Goal: Find specific page/section: Find specific page/section

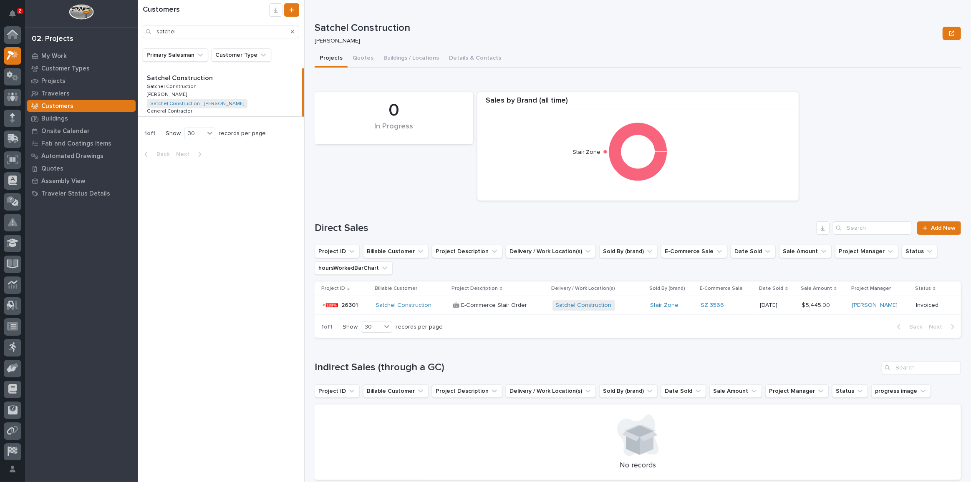
scroll to position [20, 0]
click at [58, 80] on p "Projects" at bounding box center [53, 82] width 24 height 8
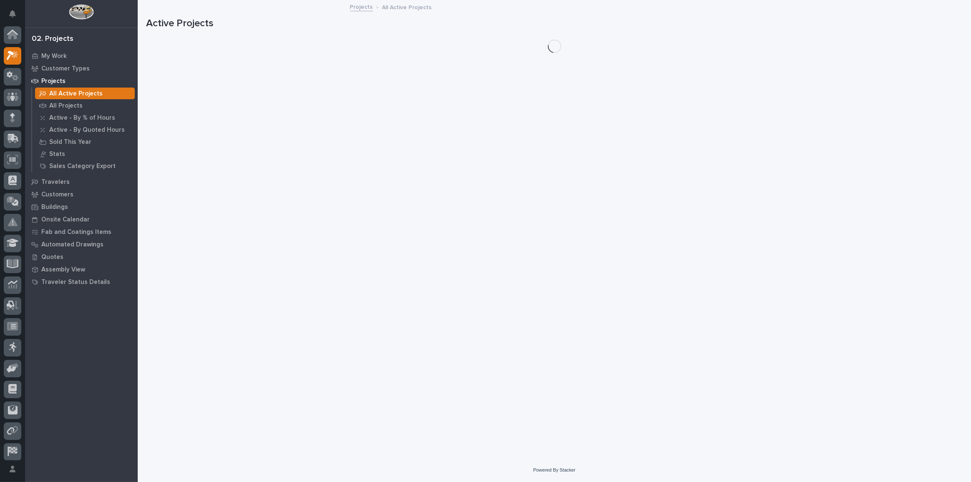
scroll to position [20, 0]
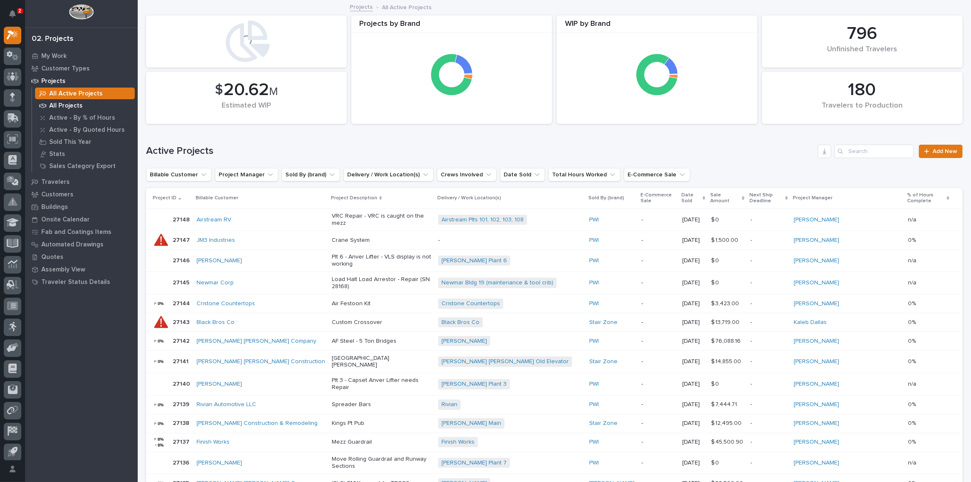
click at [58, 106] on p "All Projects" at bounding box center [65, 106] width 33 height 8
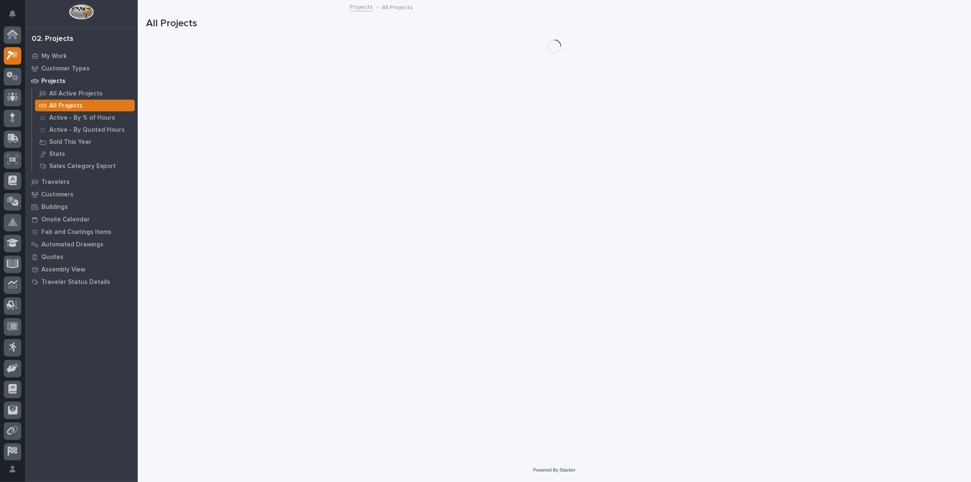
scroll to position [20, 0]
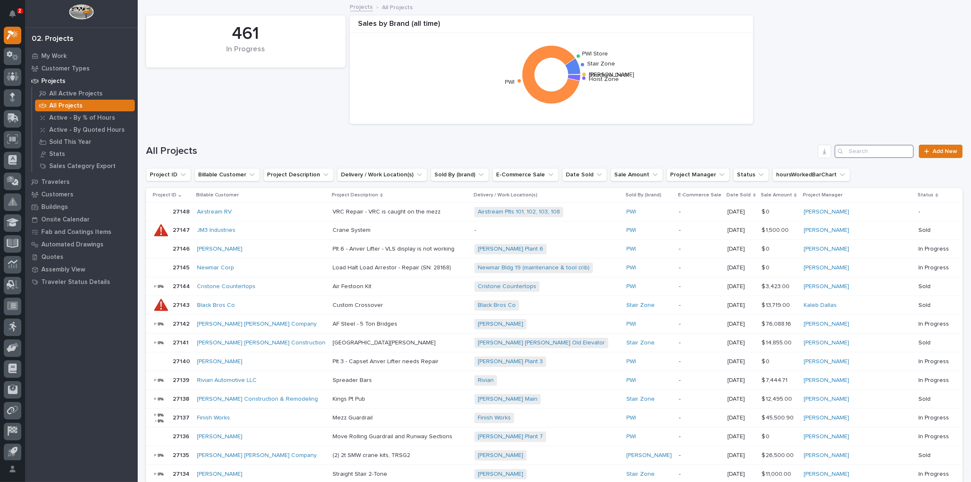
click at [867, 157] on input "Search" at bounding box center [874, 151] width 79 height 13
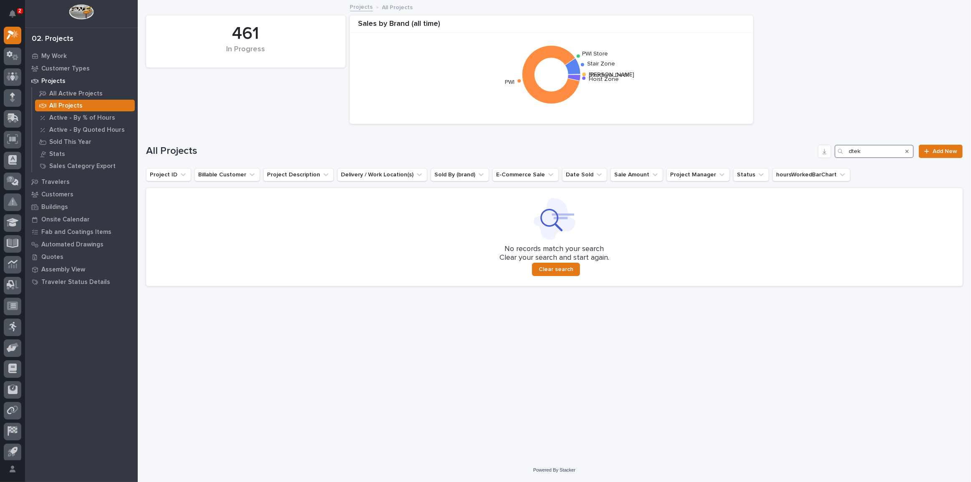
click at [854, 153] on input "dtek" at bounding box center [874, 151] width 79 height 13
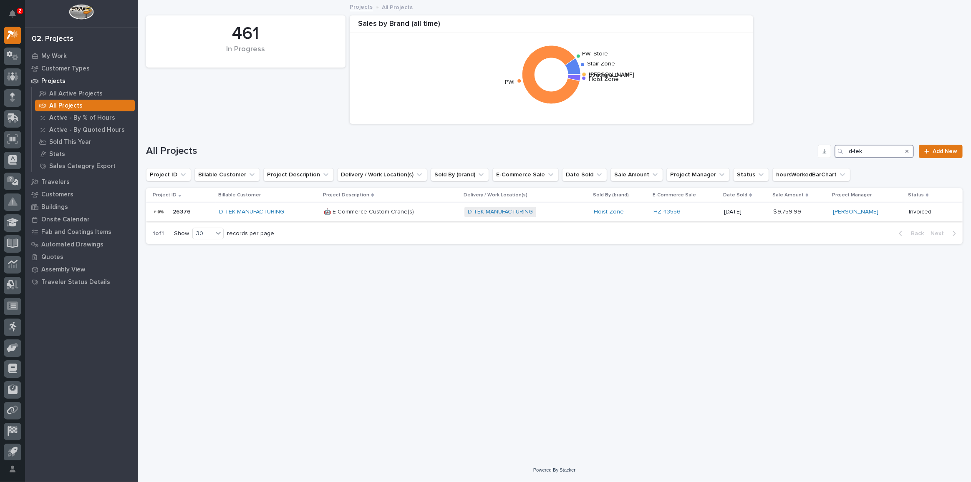
type input "d-tek"
click at [296, 213] on div "D-TEK MANUFACTURING" at bounding box center [268, 212] width 98 height 7
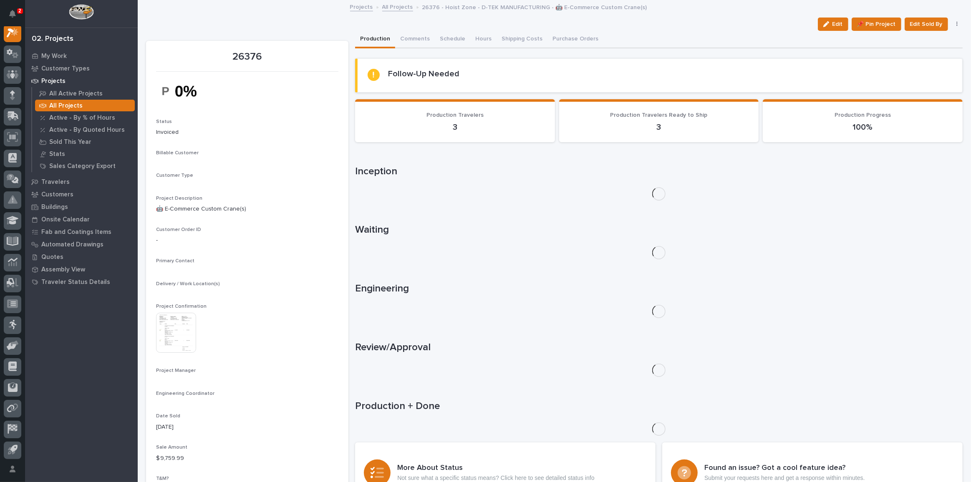
scroll to position [20, 0]
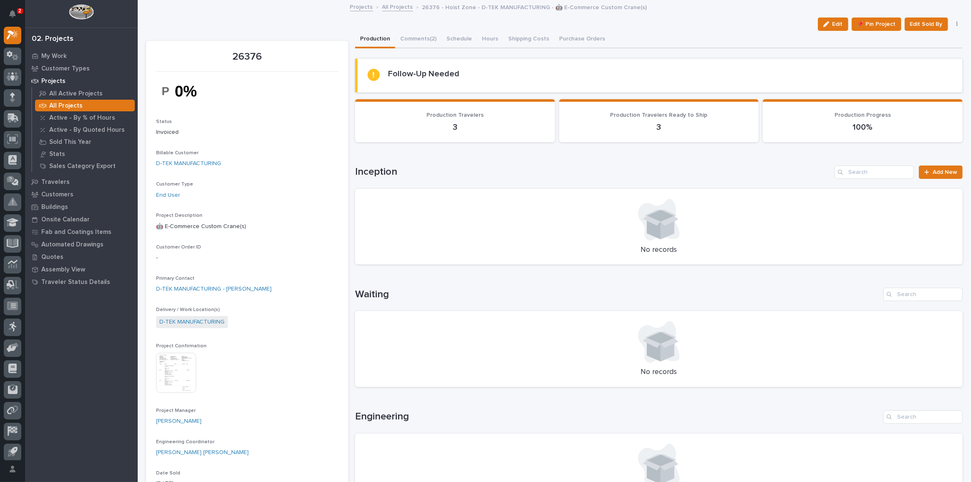
click at [182, 375] on img at bounding box center [176, 373] width 40 height 40
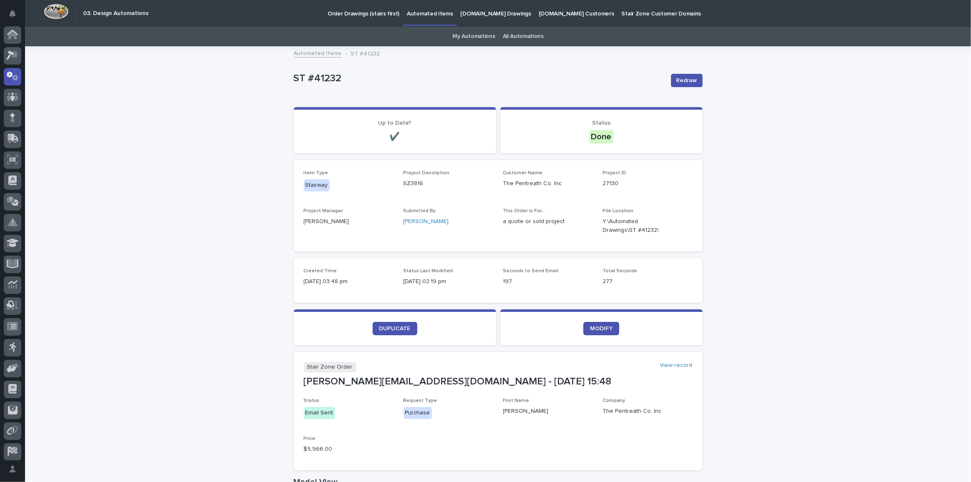
scroll to position [25, 0]
click at [18, 34] on icon at bounding box center [13, 31] width 12 height 10
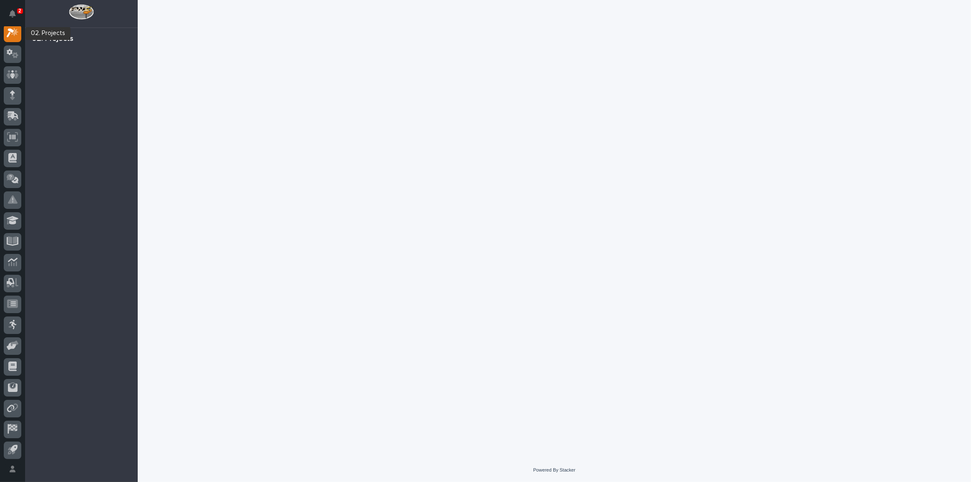
scroll to position [20, 0]
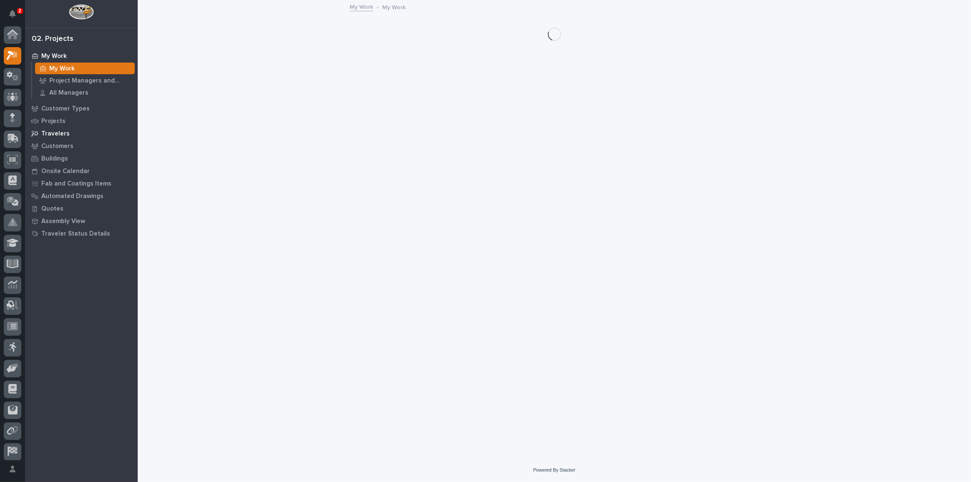
scroll to position [20, 0]
click at [57, 146] on p "Customers" at bounding box center [57, 147] width 32 height 8
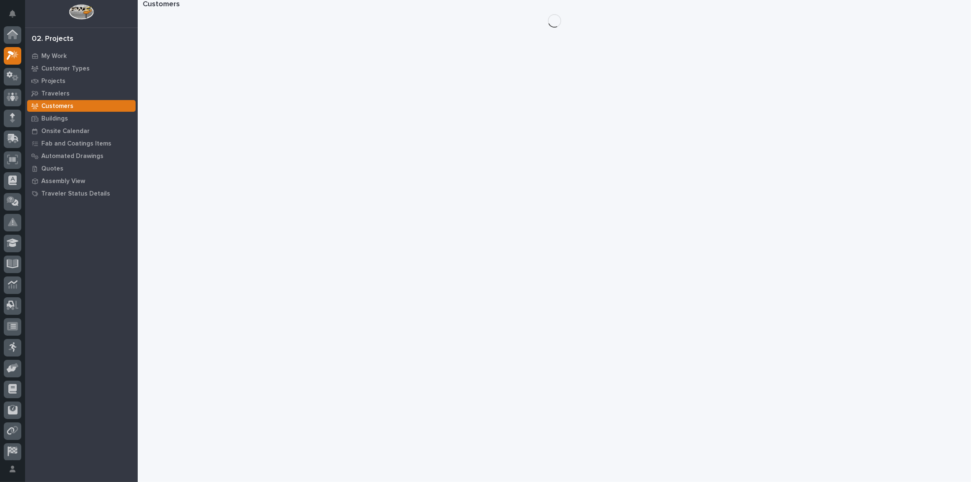
scroll to position [20, 0]
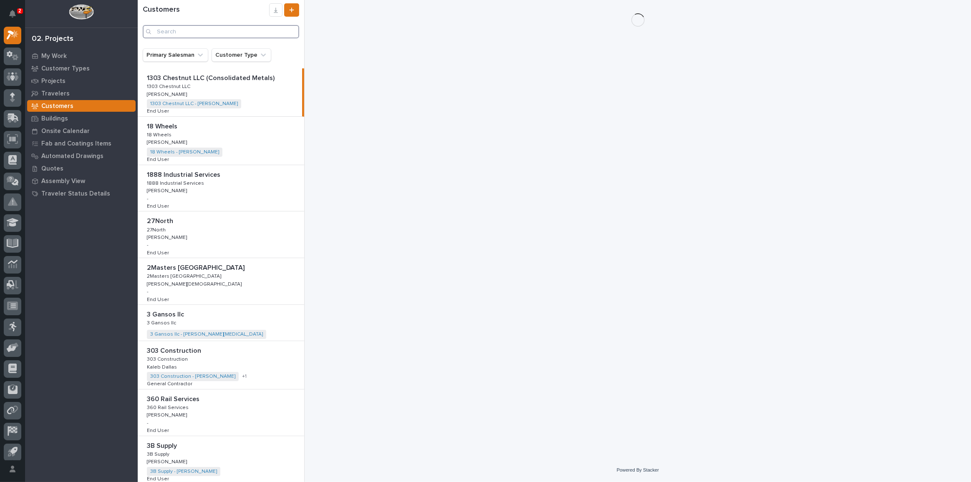
click at [228, 32] on input "Search" at bounding box center [221, 31] width 157 height 13
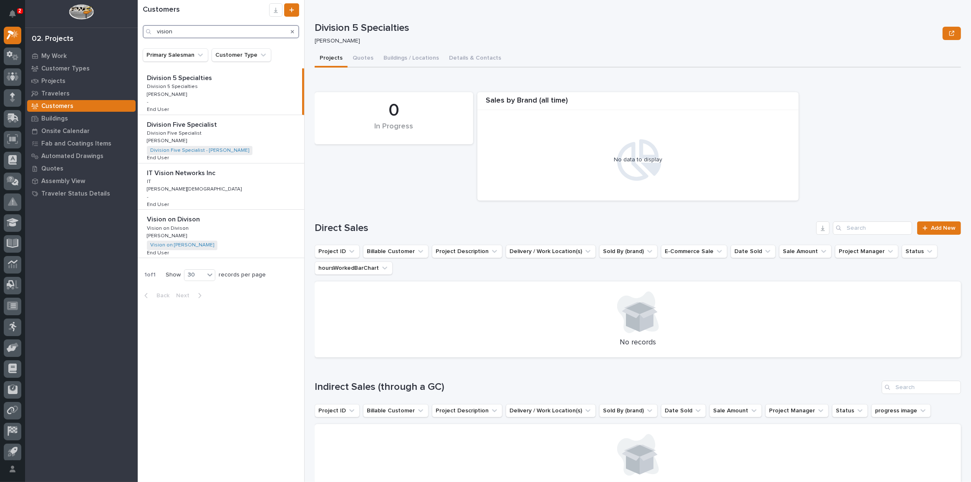
type input "vision"
